Goal: Transaction & Acquisition: Purchase product/service

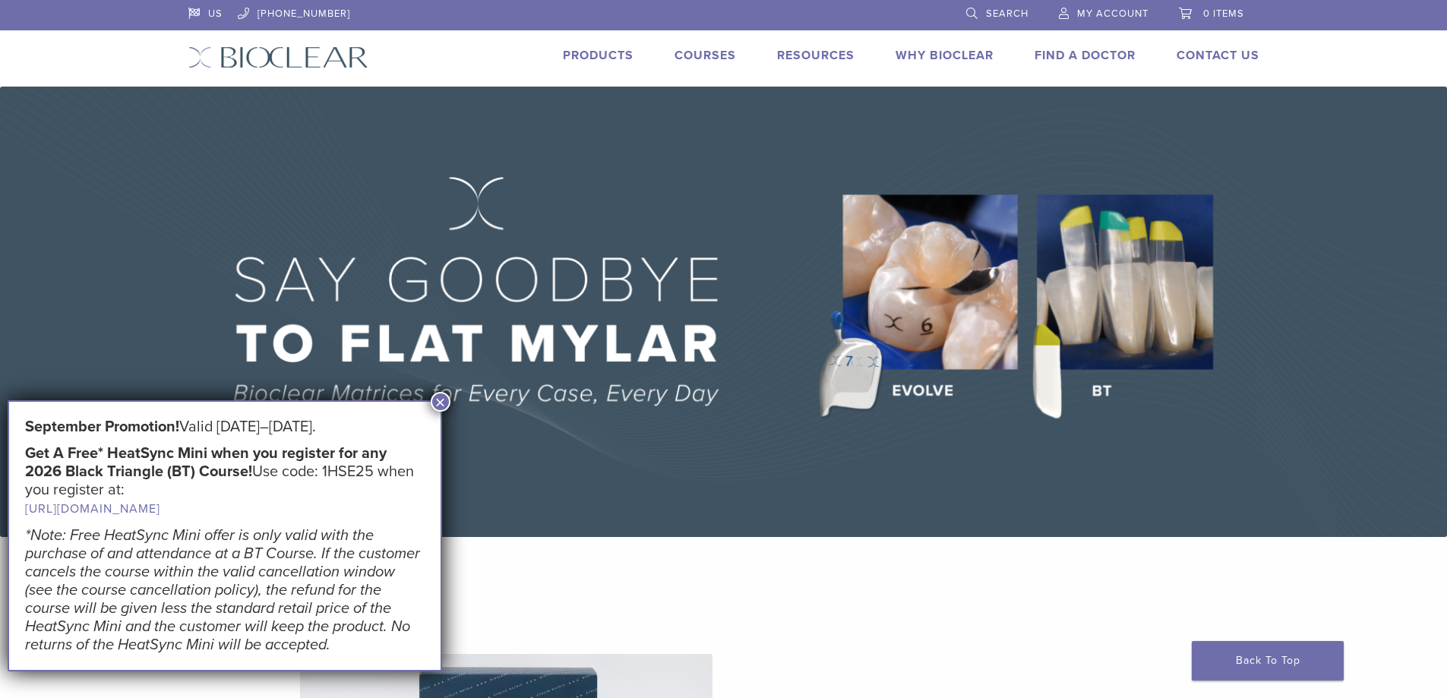
click at [442, 397] on button "×" at bounding box center [441, 402] width 20 height 20
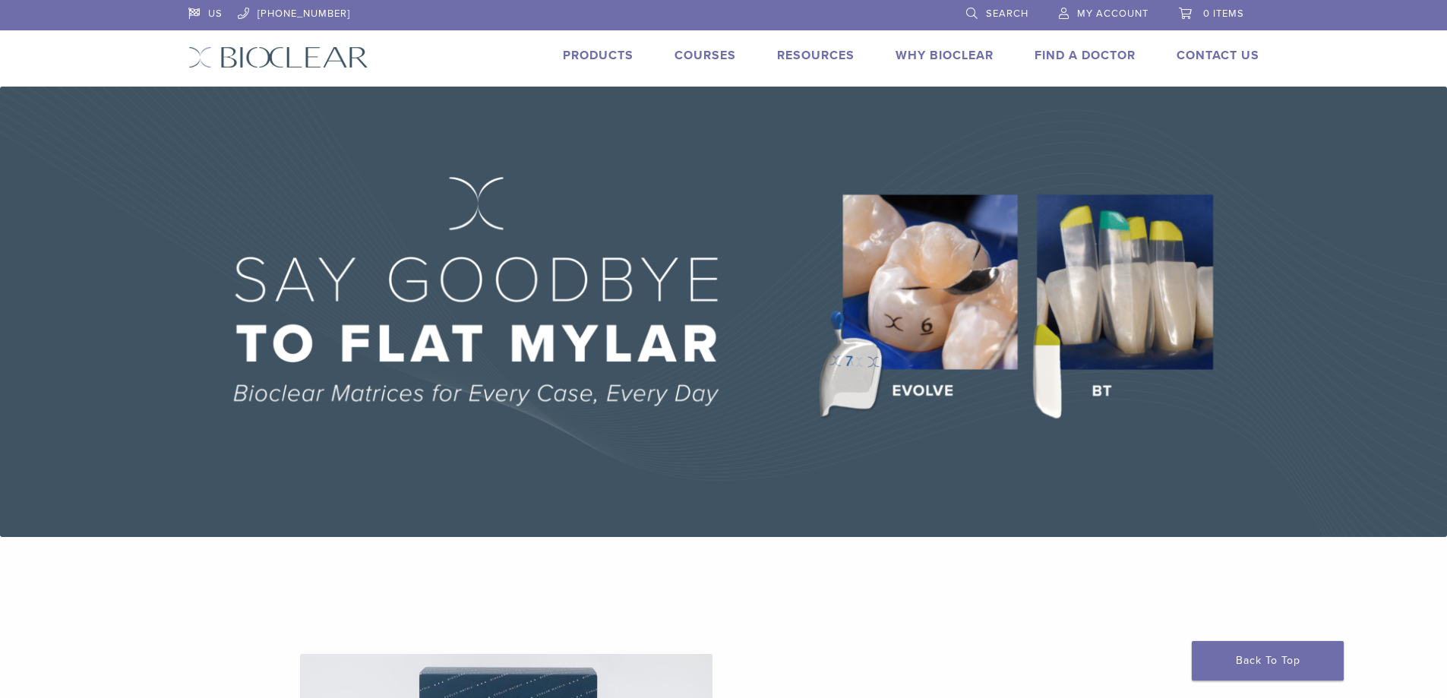
click at [589, 56] on link "Products" at bounding box center [598, 55] width 71 height 15
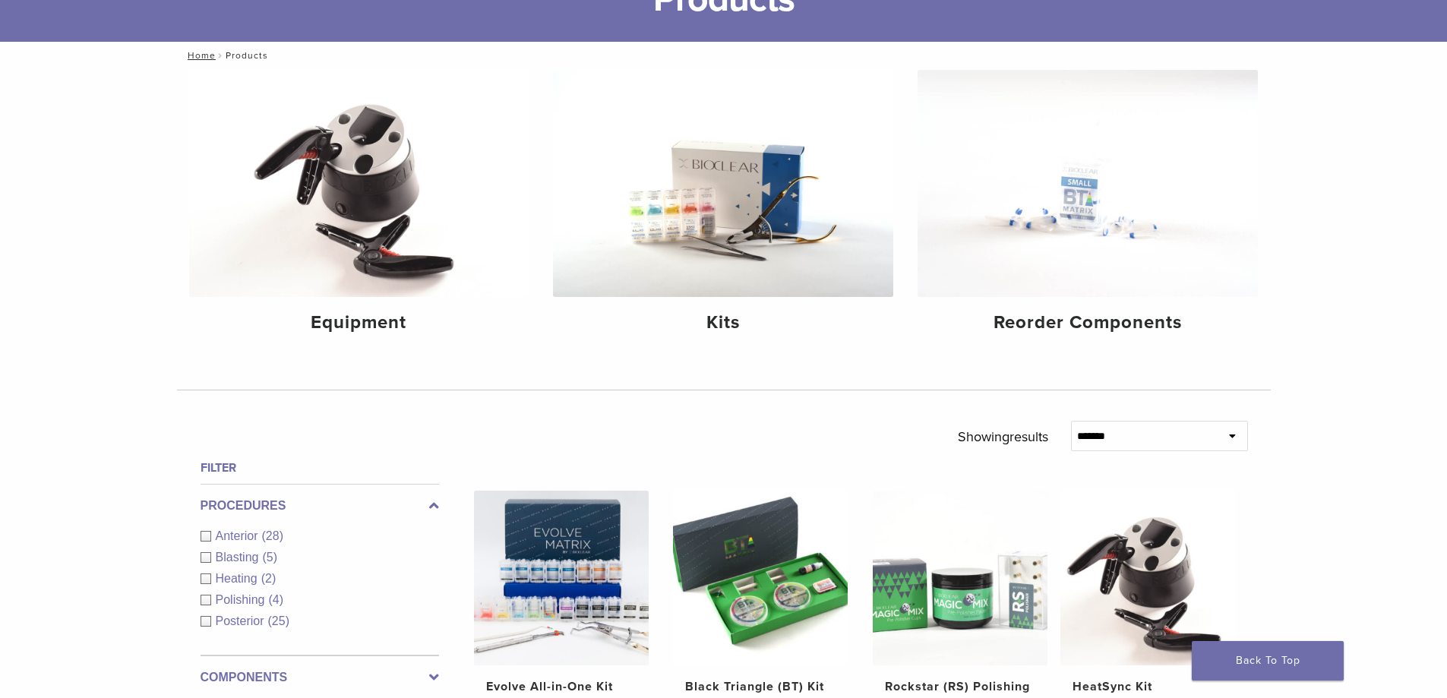
scroll to position [76, 0]
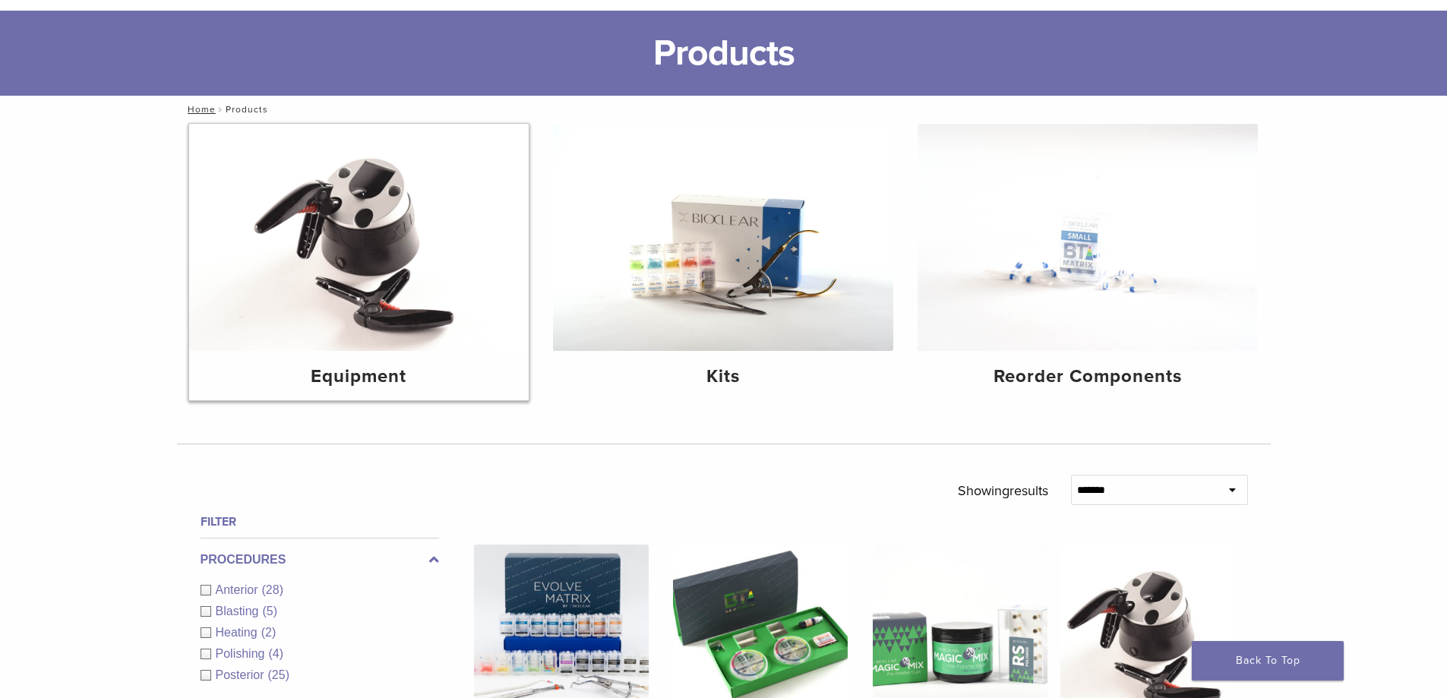
click at [397, 267] on img at bounding box center [359, 237] width 340 height 227
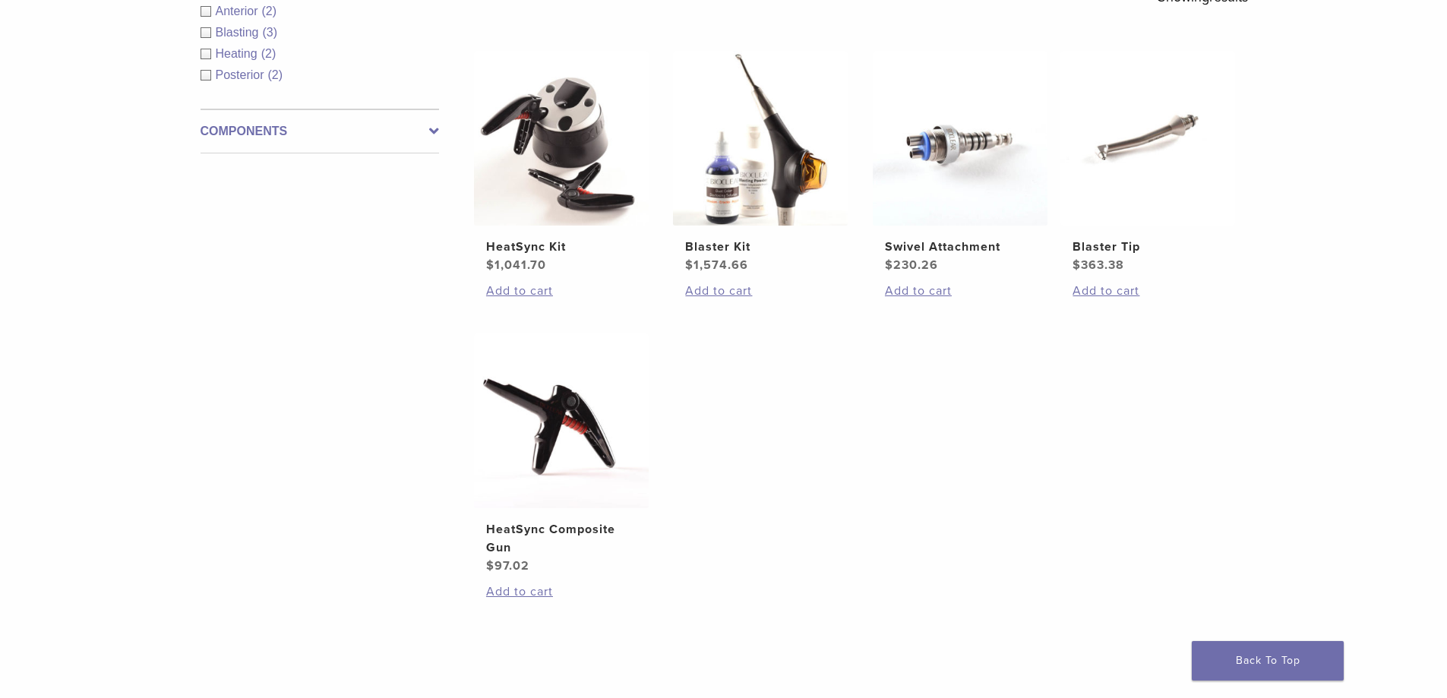
scroll to position [304, 0]
click at [527, 249] on h2 "HeatSync Kit" at bounding box center [561, 246] width 150 height 18
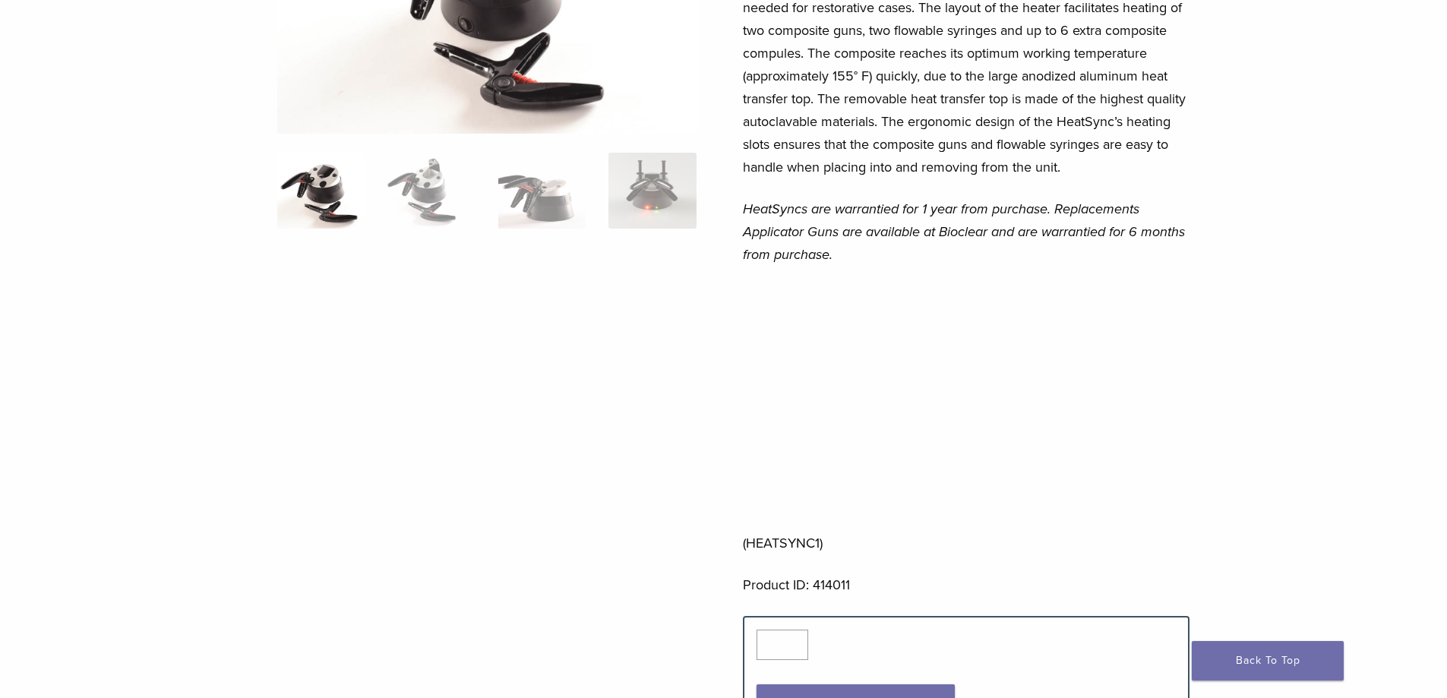
scroll to position [380, 0]
